Goal: Transaction & Acquisition: Purchase product/service

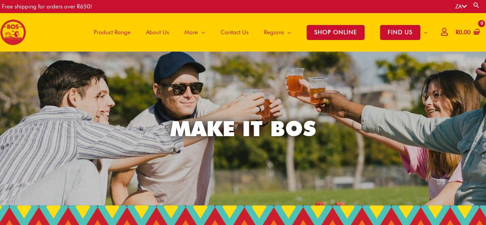
click at [122, 30] on span "Product Range" at bounding box center [112, 32] width 37 height 23
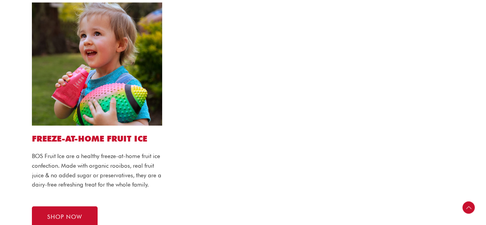
scroll to position [689, 0]
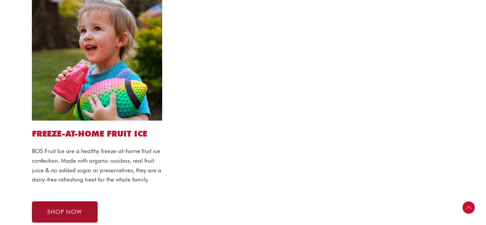
click at [65, 204] on link "SHOP NOW" at bounding box center [65, 211] width 66 height 21
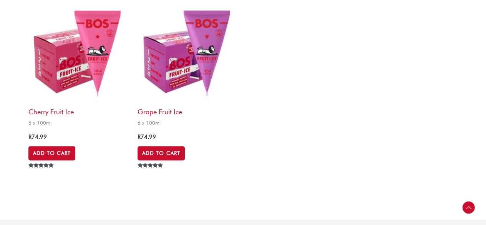
scroll to position [309, 0]
